Goal: Check status: Check status

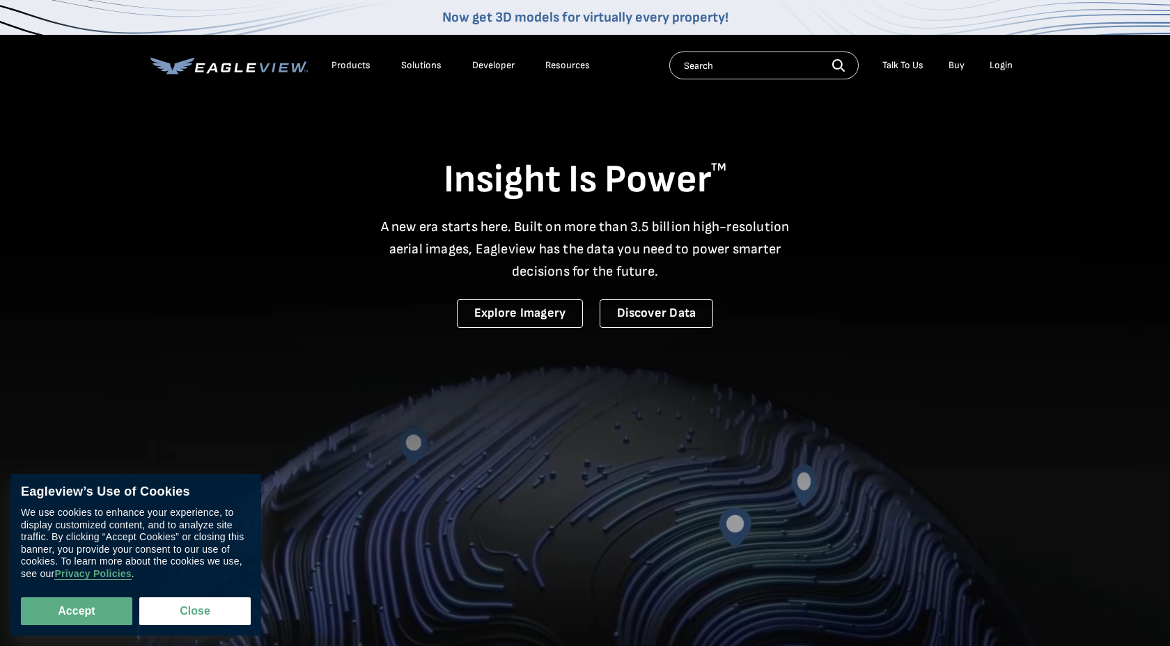
click at [1007, 151] on div "Insight Is Power TM A new era starts here. Built on more than 3.5 billion high-…" at bounding box center [584, 211] width 869 height 233
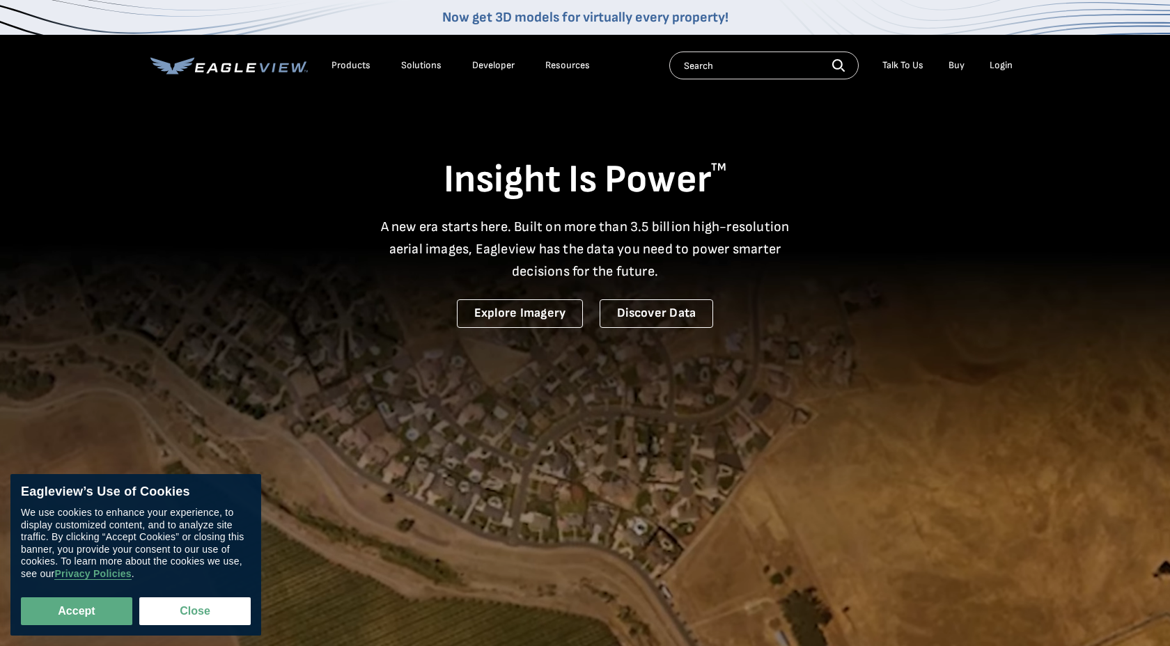
click at [1002, 67] on div "Login" at bounding box center [1001, 65] width 23 height 13
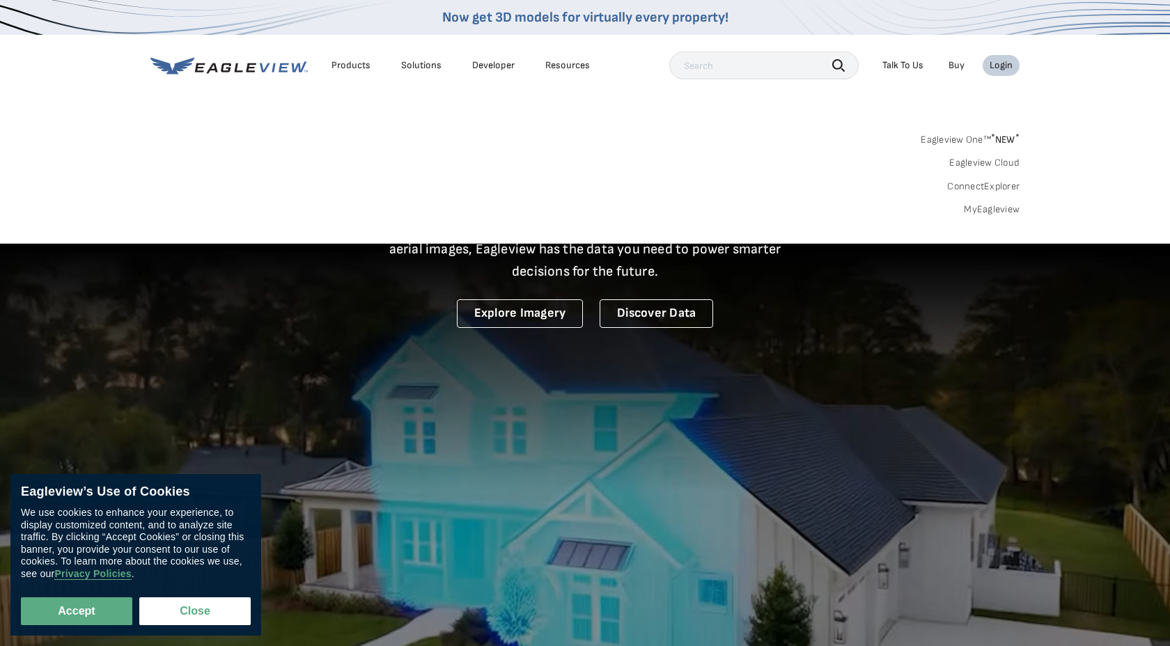
click at [991, 207] on link "MyEagleview" at bounding box center [992, 209] width 56 height 13
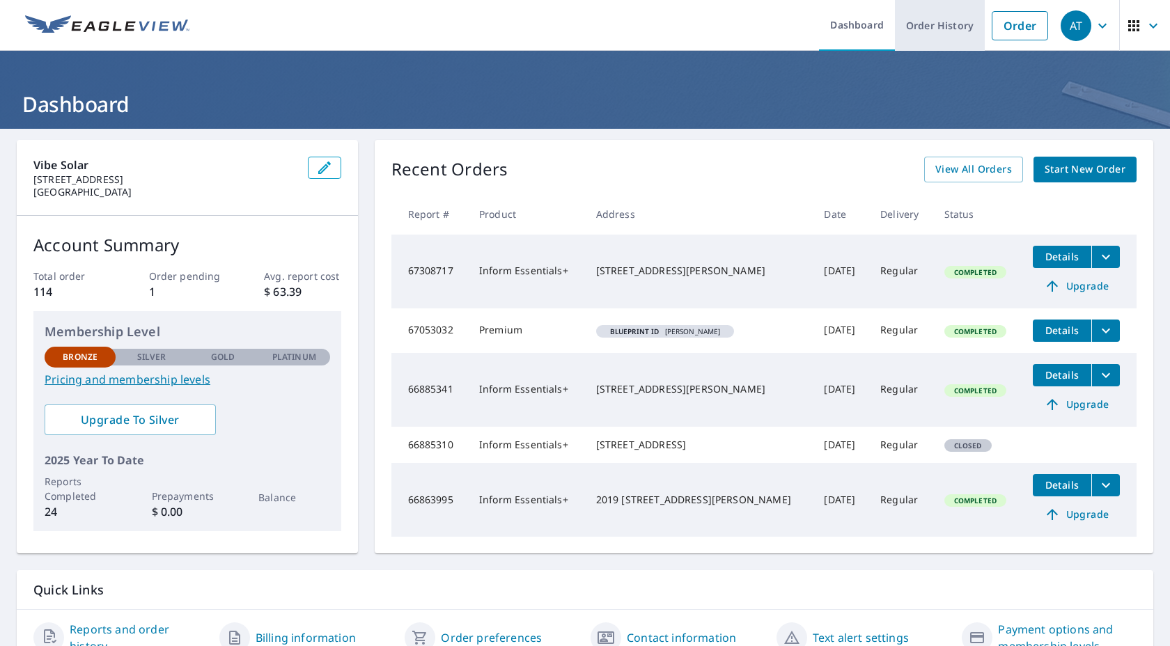
click at [957, 45] on link "Order History" at bounding box center [940, 25] width 90 height 51
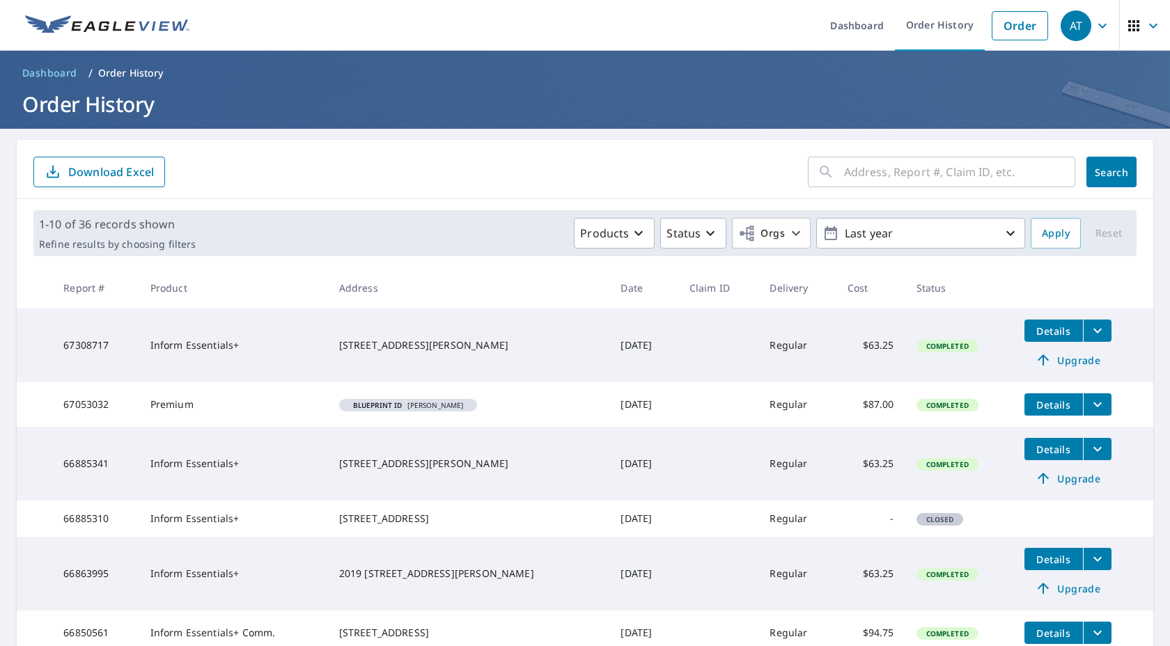
click at [917, 176] on input "text" at bounding box center [959, 172] width 231 height 39
type input "26605"
click button "Search" at bounding box center [1112, 172] width 50 height 31
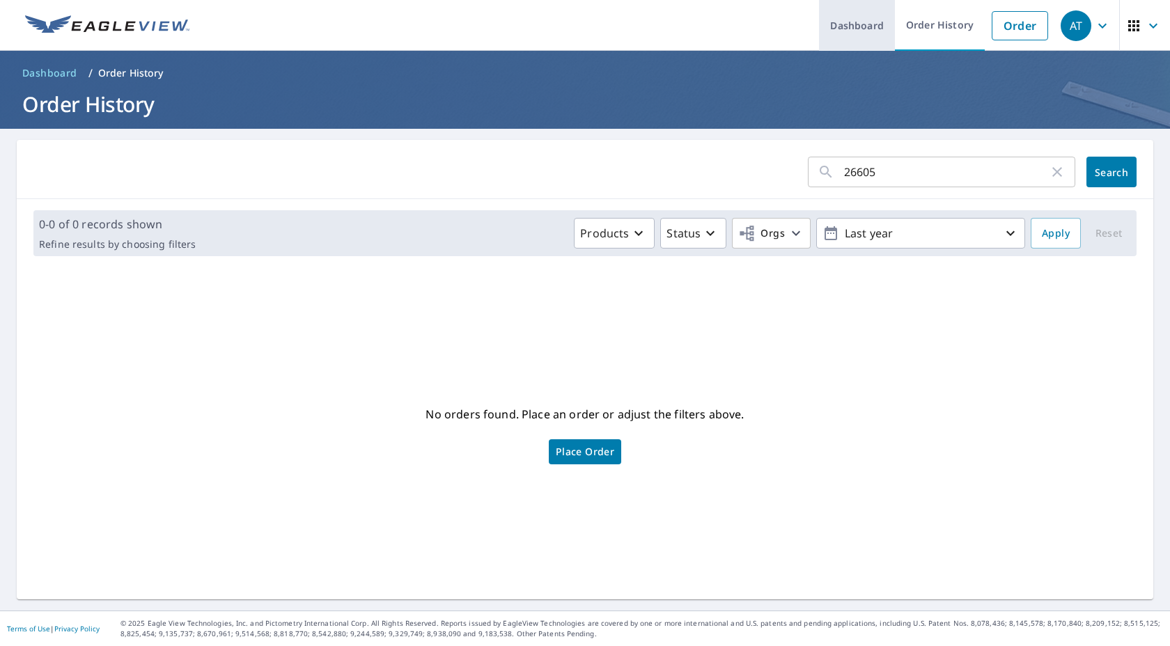
click at [869, 27] on link "Dashboard" at bounding box center [857, 25] width 76 height 51
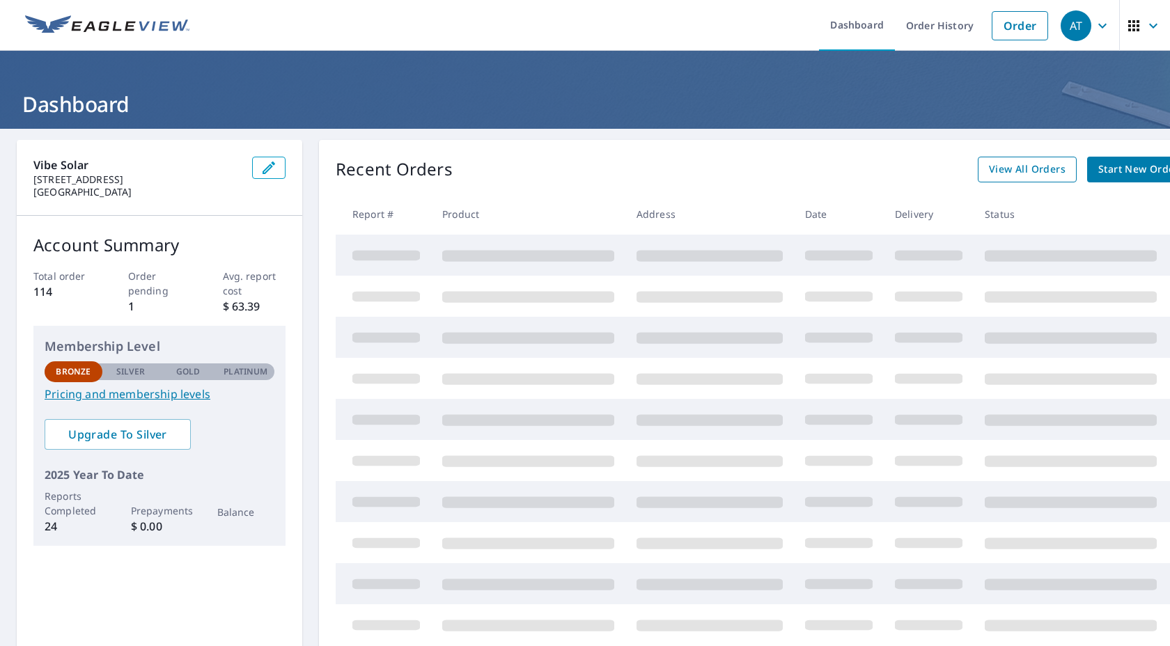
click at [989, 173] on link "View All Orders" at bounding box center [1027, 170] width 99 height 26
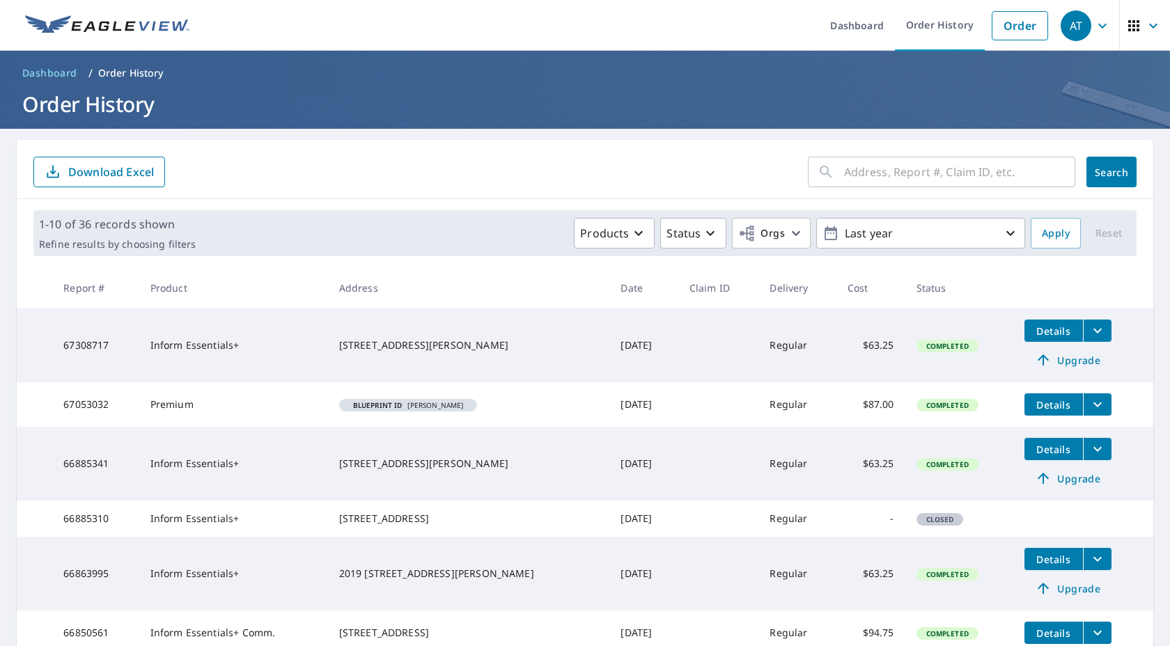
click at [939, 172] on input "text" at bounding box center [959, 172] width 231 height 39
type input "26605"
click button "Search" at bounding box center [1112, 172] width 50 height 31
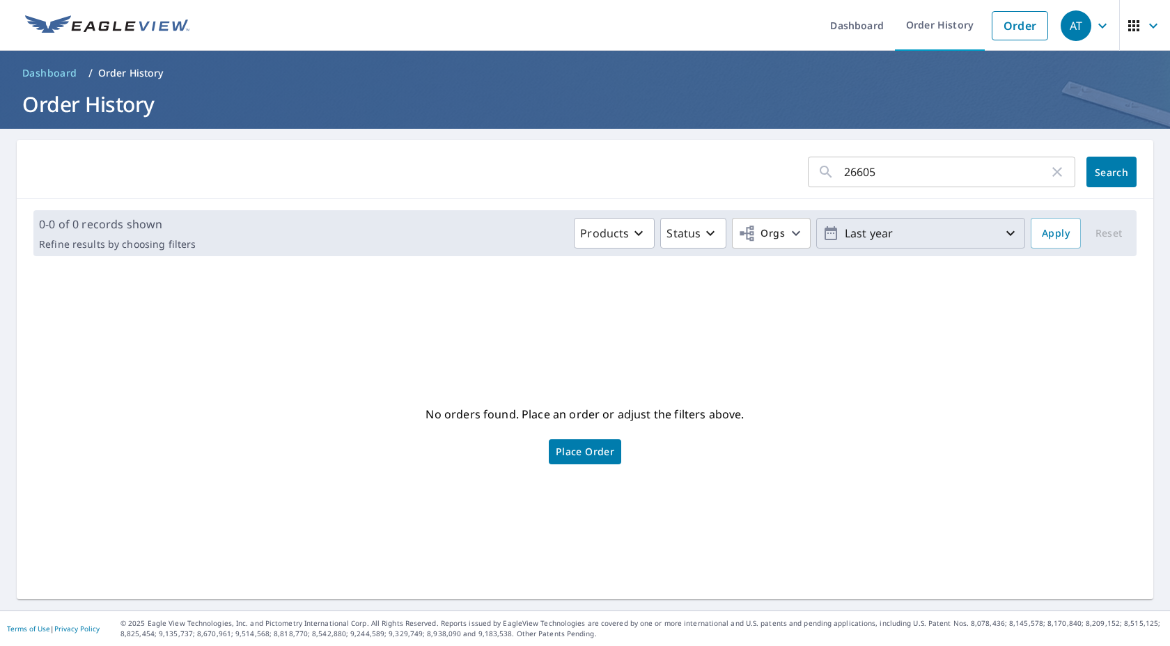
click at [939, 230] on p "Last year" at bounding box center [920, 234] width 163 height 24
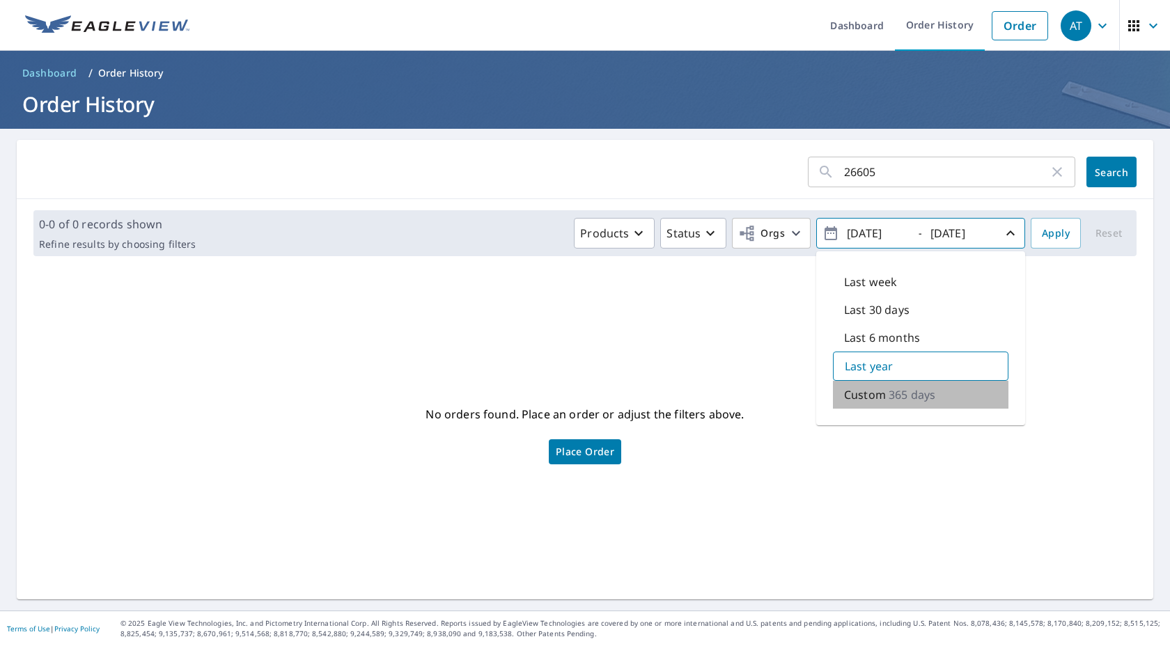
click at [876, 393] on p "Custom" at bounding box center [865, 395] width 42 height 17
click at [889, 234] on input "2024/09/09" at bounding box center [877, 233] width 68 height 22
click at [874, 233] on input "2024/09/09" at bounding box center [877, 233] width 68 height 22
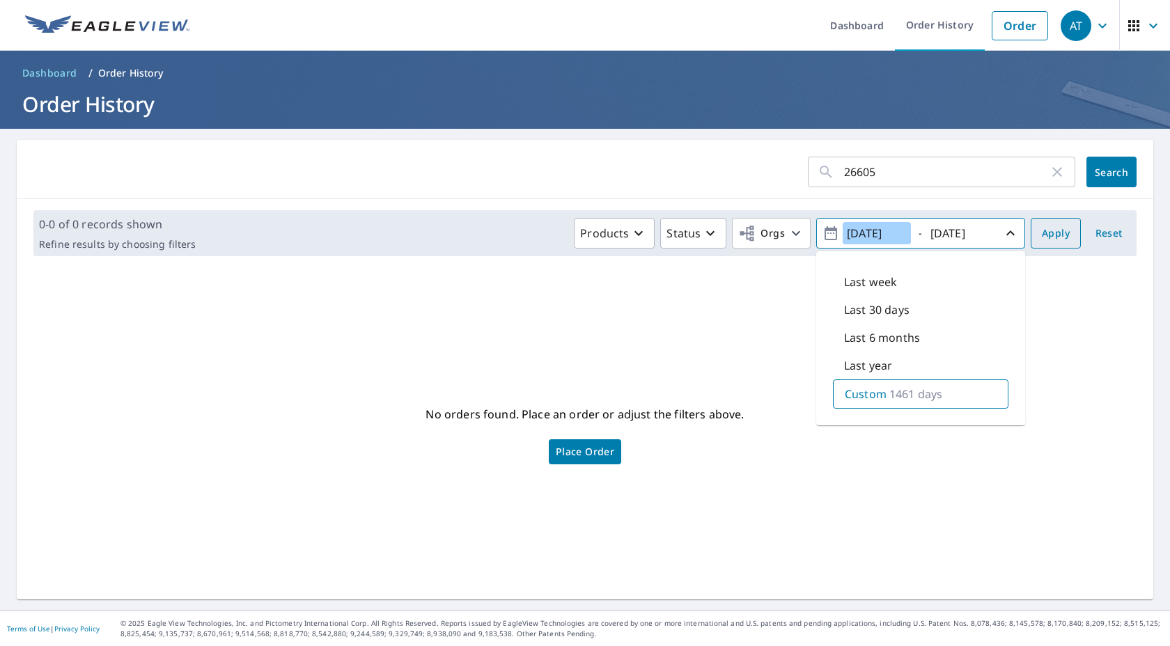
type input "2021/09/09"
click at [1055, 234] on span "Apply" at bounding box center [1056, 233] width 28 height 17
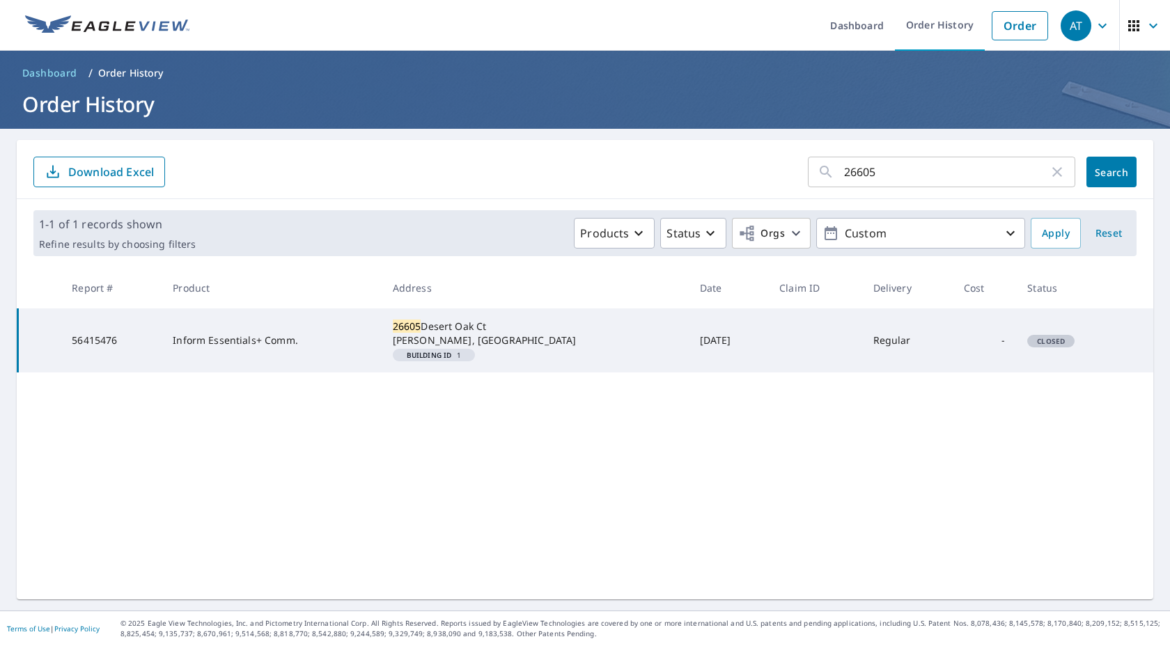
click at [577, 339] on div "26605 Desert Oak Ct Keene, CA 93531" at bounding box center [535, 334] width 285 height 28
click at [247, 341] on td "Inform Essentials+ Comm." at bounding box center [271, 341] width 219 height 64
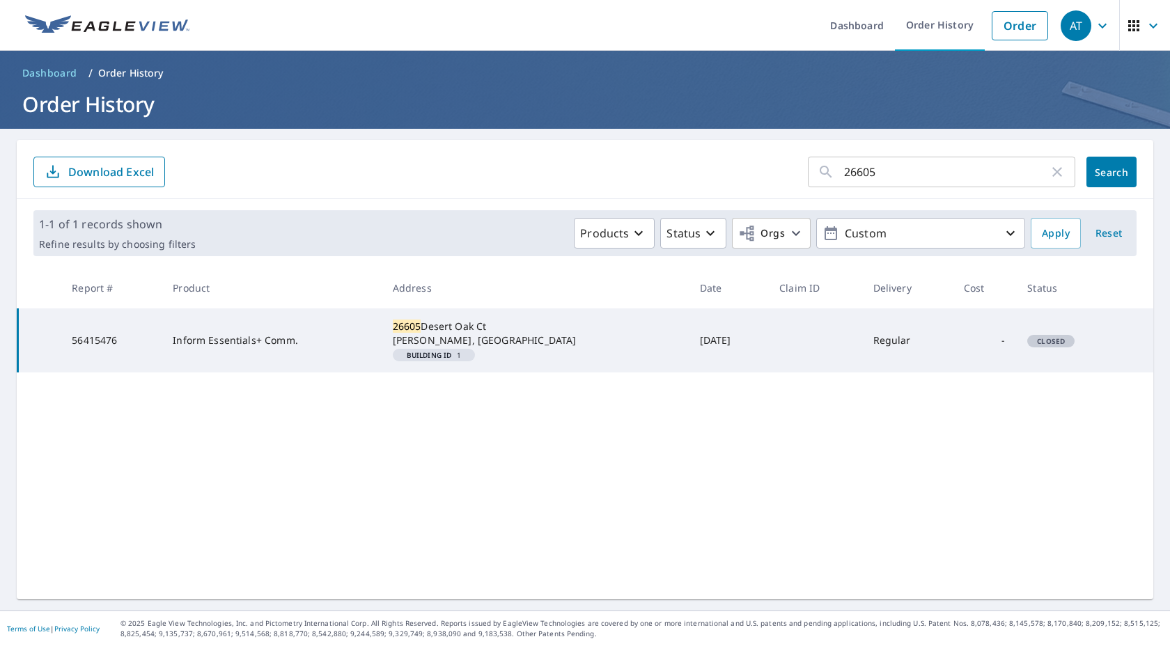
click at [440, 355] on em "Building ID" at bounding box center [429, 355] width 45 height 7
